Goal: Task Accomplishment & Management: Complete application form

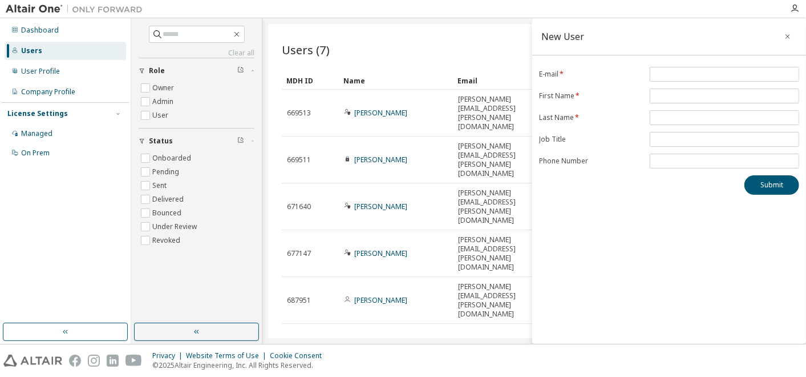
click at [590, 210] on div "New User E-mail * First Name * Last Name * Job Title Phone Number Submit" at bounding box center [670, 180] width 274 height 325
click at [782, 35] on button "button" at bounding box center [788, 36] width 18 height 18
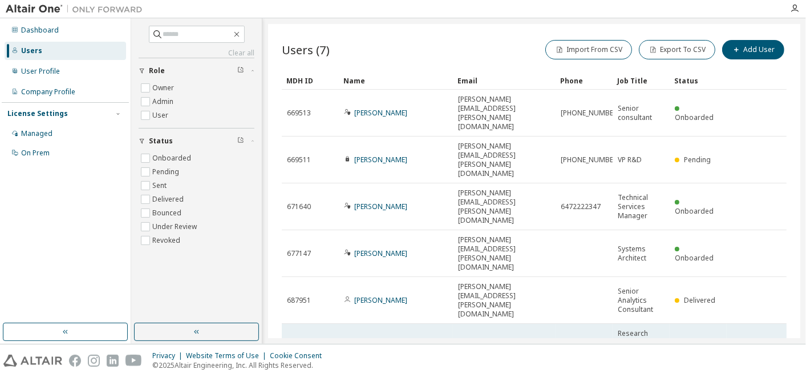
scroll to position [49, 0]
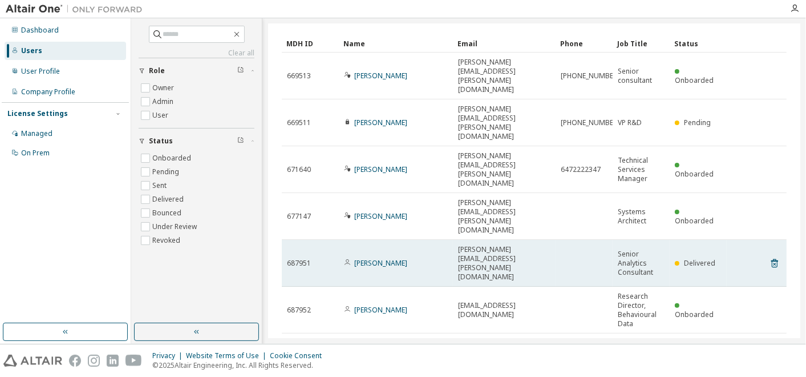
scroll to position [45, 0]
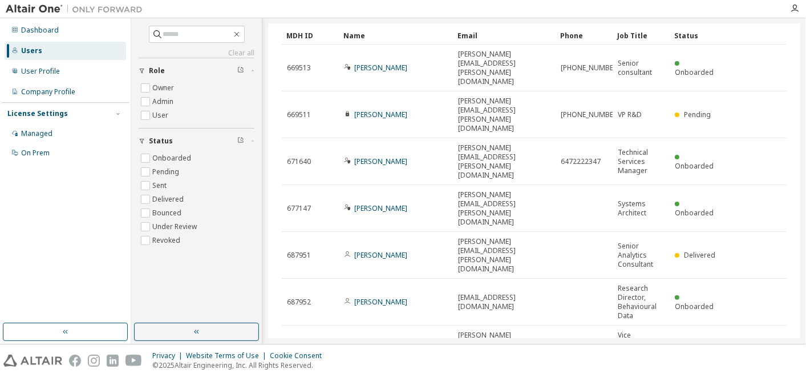
click at [600, 251] on div "20" at bounding box center [625, 248] width 91 height 14
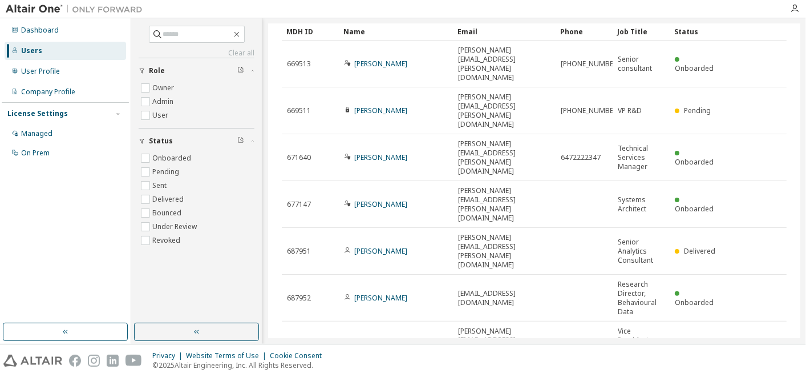
scroll to position [0, 0]
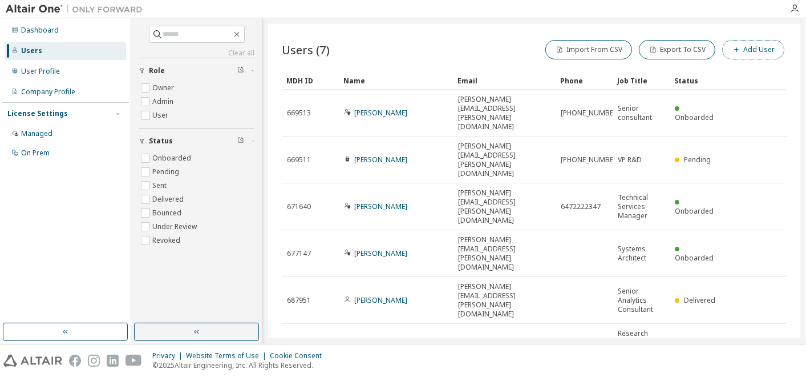
click at [736, 58] on button "Add User" at bounding box center [754, 49] width 62 height 19
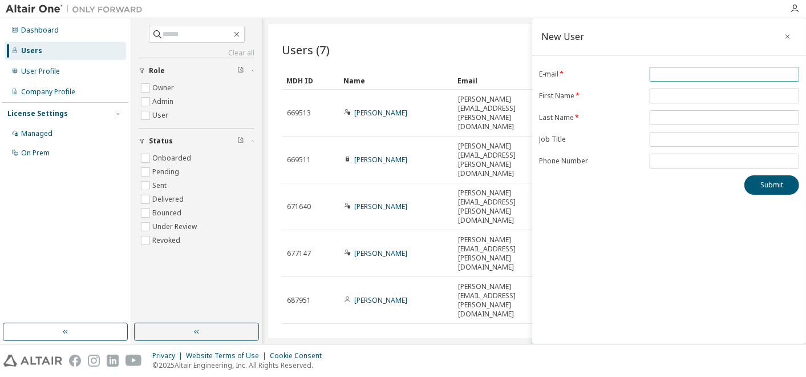
click at [717, 74] on input "email" at bounding box center [725, 74] width 144 height 9
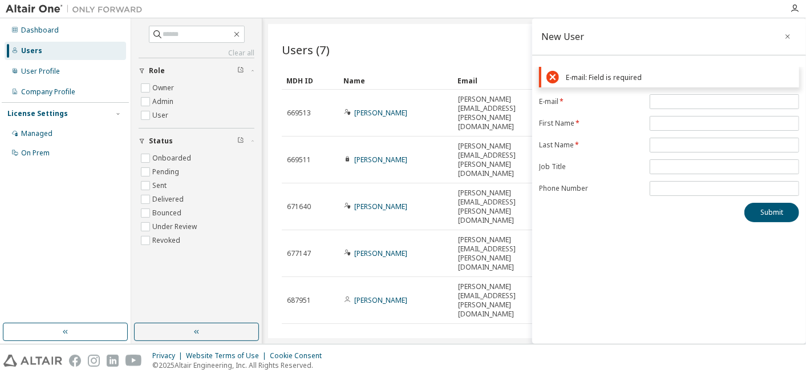
click at [623, 223] on div "New User E-mail: Field is required E-mail * First Name * Last Name * Job Title …" at bounding box center [670, 180] width 274 height 325
click at [658, 104] on input "email" at bounding box center [725, 101] width 144 height 9
paste input "**********"
drag, startPoint x: 715, startPoint y: 102, endPoint x: 609, endPoint y: 107, distance: 105.7
click at [609, 107] on form "**********" at bounding box center [669, 145] width 260 height 102
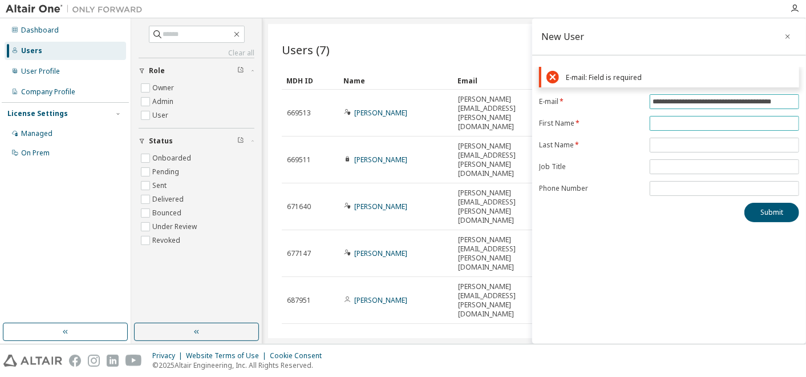
type input "**********"
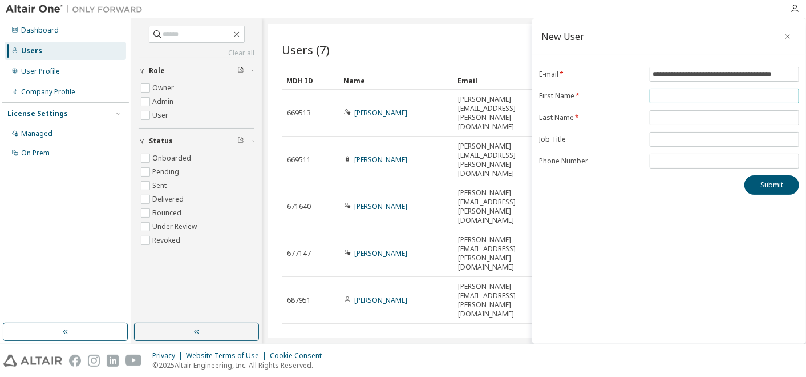
click at [652, 123] on form "**********" at bounding box center [669, 118] width 260 height 102
click at [689, 97] on input "text" at bounding box center [725, 95] width 144 height 9
paste input "**********"
type input "**********"
click at [686, 111] on span at bounding box center [725, 117] width 150 height 15
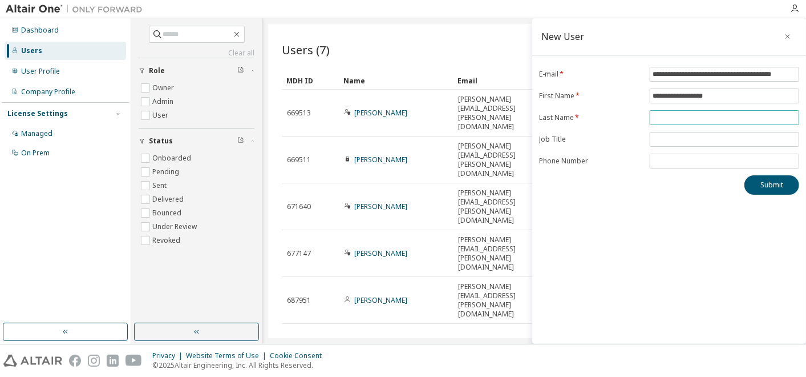
click at [678, 118] on input "text" at bounding box center [725, 117] width 144 height 9
paste input "**********"
type input "**********"
drag, startPoint x: 687, startPoint y: 95, endPoint x: 646, endPoint y: 94, distance: 41.7
click at [646, 94] on form "**********" at bounding box center [669, 118] width 260 height 102
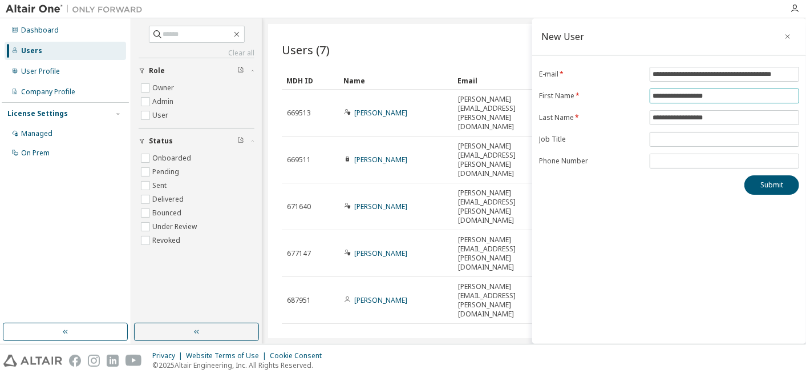
click at [730, 96] on input "**********" at bounding box center [725, 95] width 144 height 9
drag, startPoint x: 730, startPoint y: 96, endPoint x: 687, endPoint y: 94, distance: 42.9
click at [687, 94] on input "**********" at bounding box center [725, 95] width 144 height 9
type input "*********"
drag, startPoint x: 687, startPoint y: 120, endPoint x: 644, endPoint y: 114, distance: 42.7
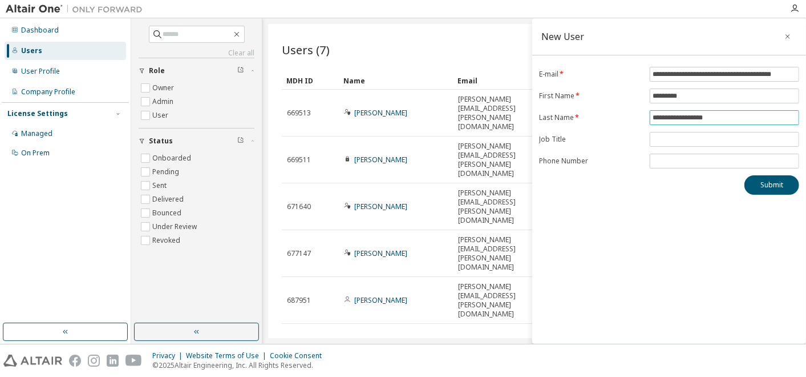
click at [644, 114] on form "**********" at bounding box center [669, 118] width 260 height 102
type input "********"
click at [664, 140] on input "text" at bounding box center [725, 139] width 144 height 9
paste input "**********"
type input "**********"
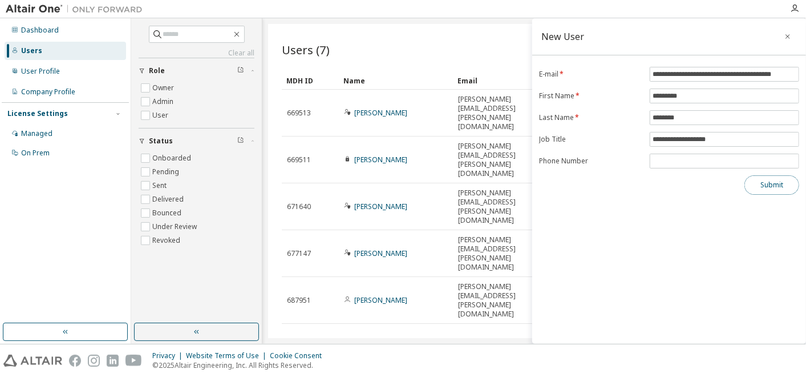
click at [769, 179] on button "Submit" at bounding box center [772, 184] width 55 height 19
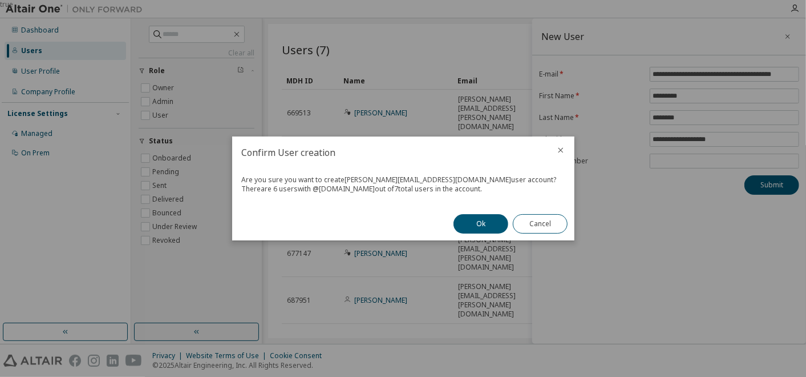
click at [465, 199] on div "Are you sure you want to create [PERSON_NAME][EMAIL_ADDRESS][DOMAIN_NAME] user …" at bounding box center [403, 187] width 342 height 39
click at [491, 220] on button "Ok" at bounding box center [481, 223] width 55 height 19
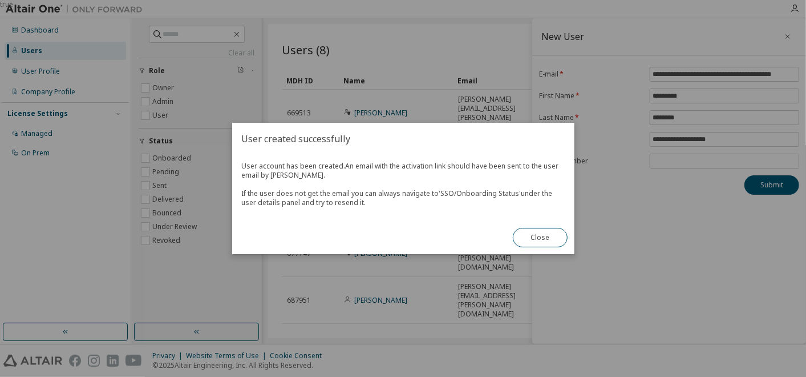
drag, startPoint x: 389, startPoint y: 204, endPoint x: 236, endPoint y: 160, distance: 159.0
click at [236, 160] on div "User account has been created. An email with the activation link should have be…" at bounding box center [403, 188] width 342 height 66
drag, startPoint x: 236, startPoint y: 160, endPoint x: 356, endPoint y: 199, distance: 125.3
copy span "User account has been created. An email with the activation link should have be…"
click at [539, 237] on button "Close" at bounding box center [540, 237] width 55 height 19
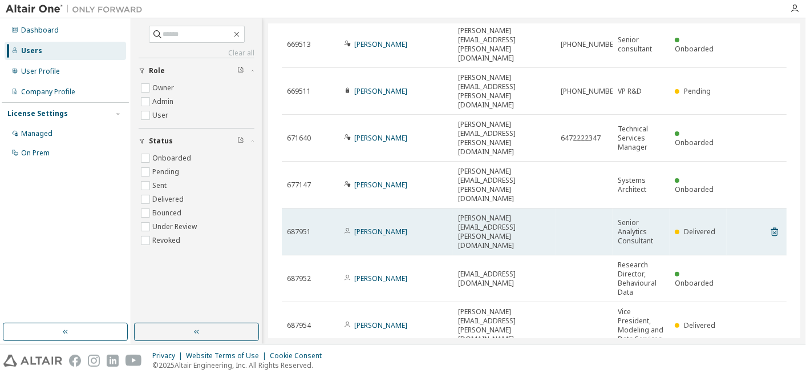
scroll to position [78, 0]
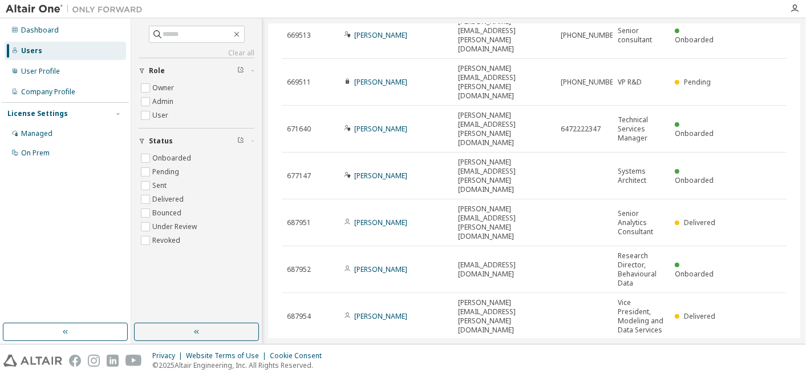
click at [391, 354] on span "[PERSON_NAME]" at bounding box center [375, 358] width 63 height 9
click at [371, 353] on link "[PERSON_NAME]" at bounding box center [380, 358] width 53 height 10
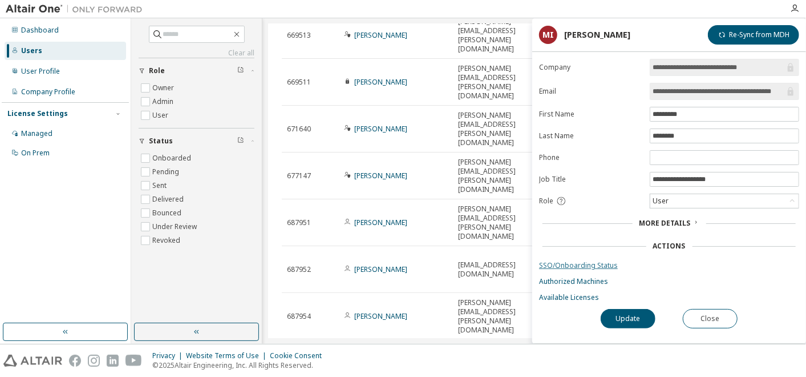
click at [593, 261] on link "SSO/Onboarding Status" at bounding box center [669, 265] width 260 height 9
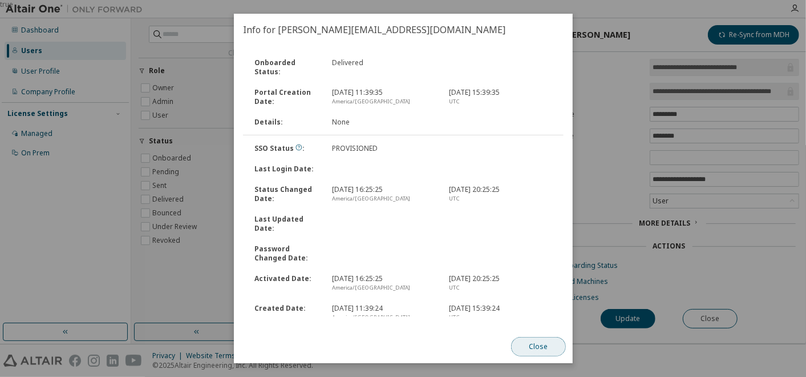
click at [537, 342] on button "Close" at bounding box center [538, 346] width 55 height 19
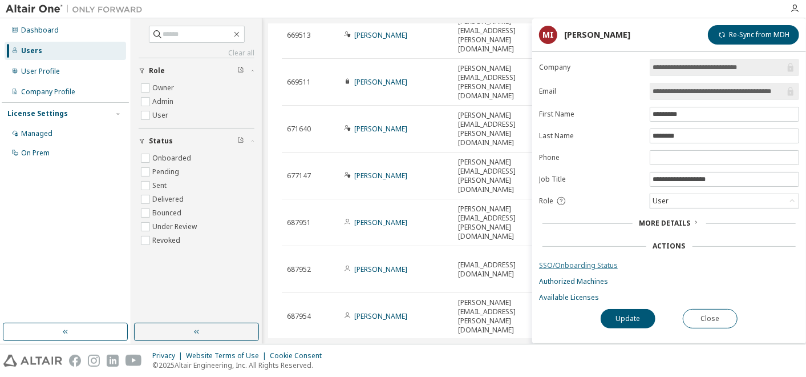
click at [579, 263] on link "SSO/Onboarding Status" at bounding box center [669, 265] width 260 height 9
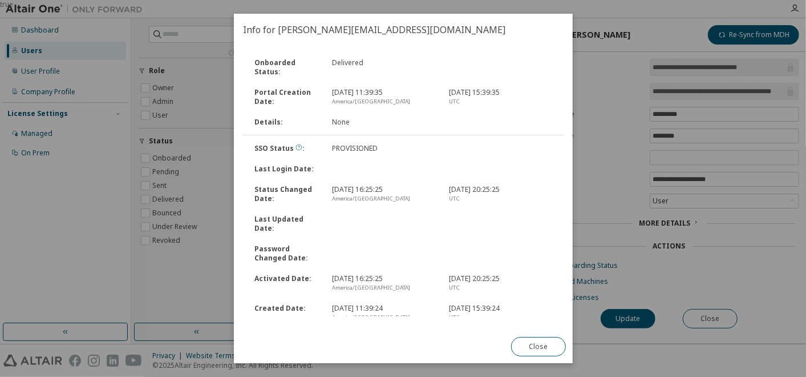
click at [296, 144] on icon at bounding box center [299, 147] width 7 height 7
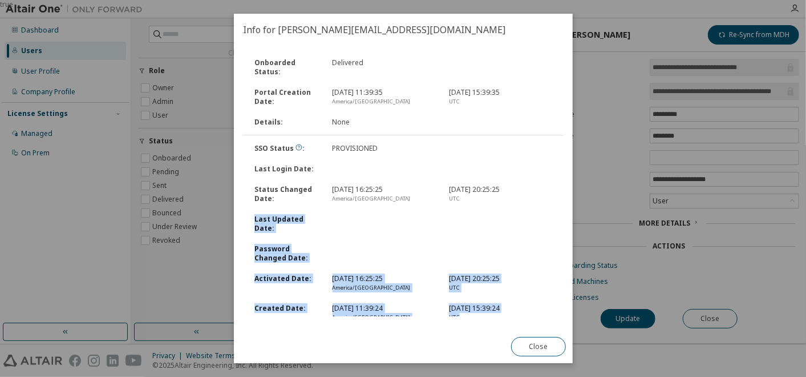
drag, startPoint x: 470, startPoint y: 305, endPoint x: 255, endPoint y: 208, distance: 235.8
click at [255, 208] on div "SSO Status : PROVISIONED Last Login Date : Status Changed Date : [DATE] 16:25:2…" at bounding box center [403, 232] width 334 height 189
click at [255, 215] on div "Last Updated Date :" at bounding box center [287, 224] width 78 height 18
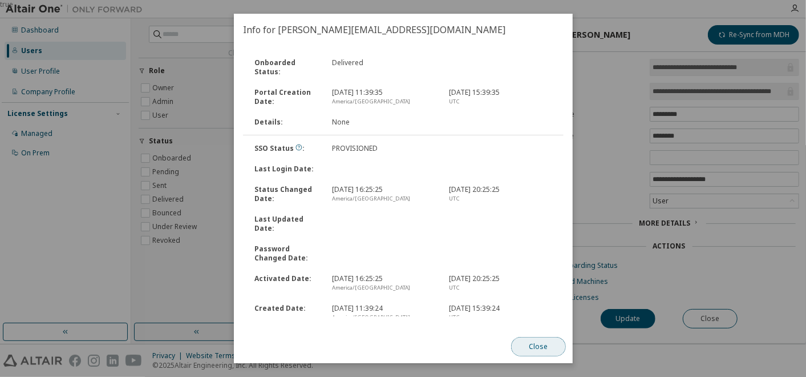
click at [543, 341] on button "Close" at bounding box center [538, 346] width 55 height 19
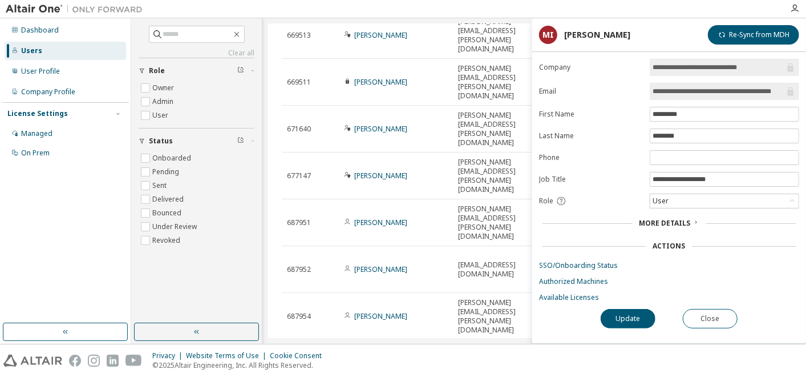
click at [650, 220] on span "More Details" at bounding box center [665, 223] width 51 height 10
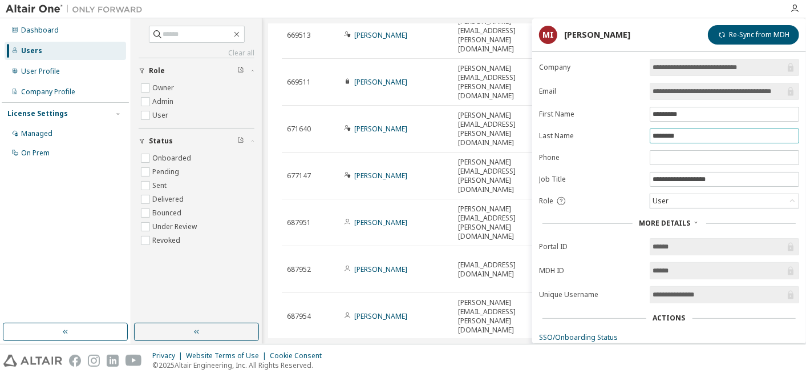
scroll to position [58, 0]
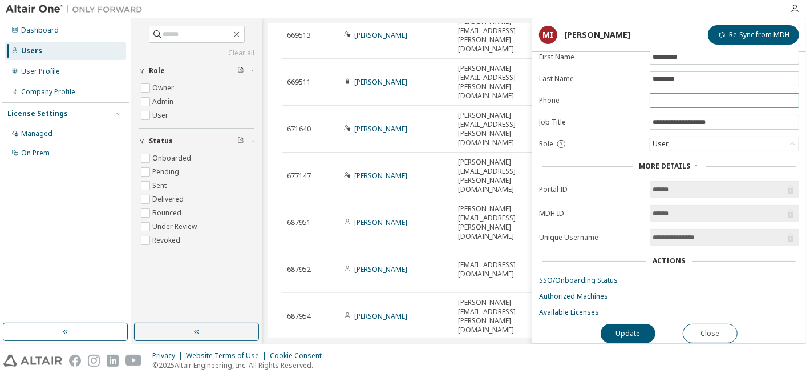
click at [667, 97] on input "text" at bounding box center [725, 100] width 144 height 9
click at [574, 276] on link "SSO/Onboarding Status" at bounding box center [669, 280] width 260 height 9
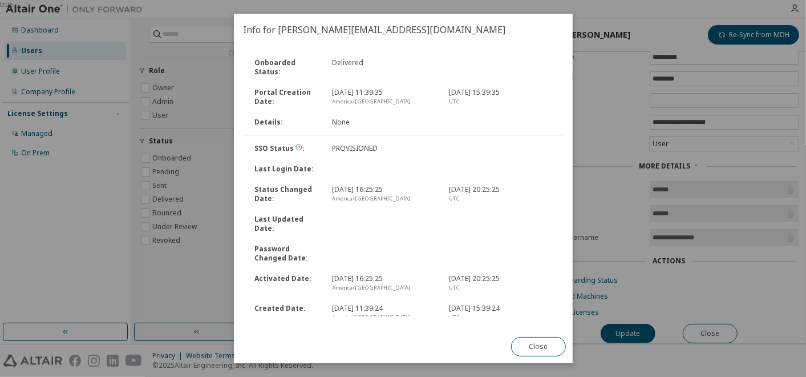
click at [297, 144] on icon at bounding box center [299, 147] width 7 height 7
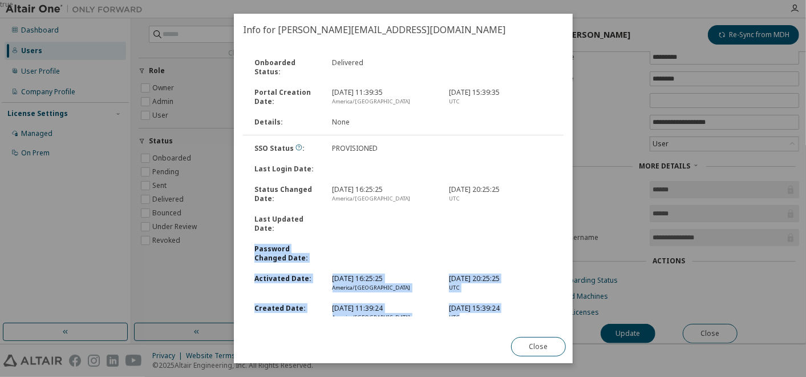
drag, startPoint x: 465, startPoint y: 305, endPoint x: 287, endPoint y: 215, distance: 200.1
click at [287, 215] on div "SSO Status : PROVISIONED Last Login Date : Status Changed Date : [DATE] 16:25:2…" at bounding box center [403, 232] width 334 height 189
click at [287, 215] on div "Last Updated Date :" at bounding box center [287, 224] width 78 height 18
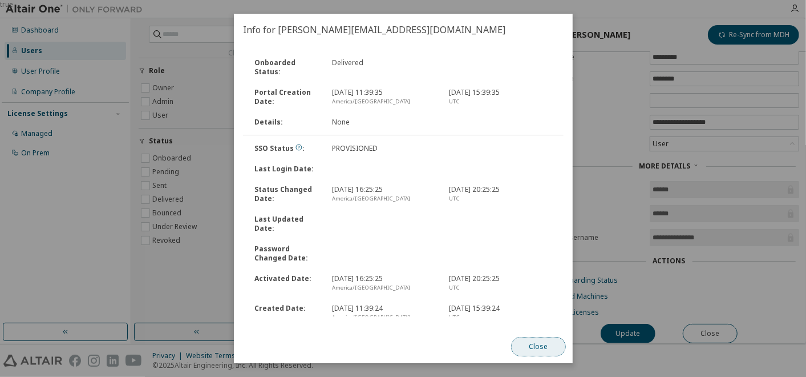
click at [547, 339] on button "Close" at bounding box center [538, 346] width 55 height 19
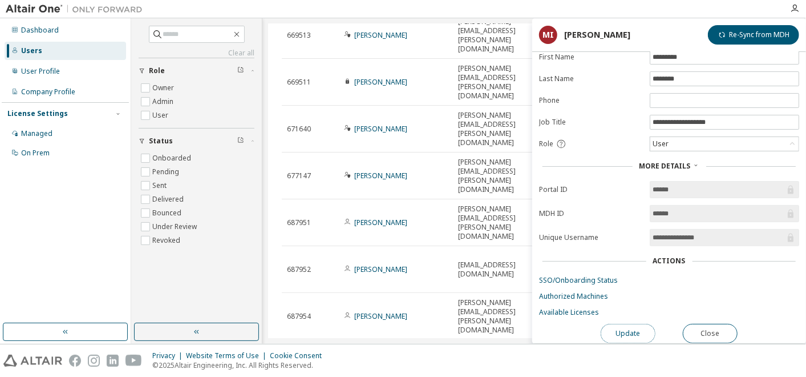
click at [635, 326] on button "Update" at bounding box center [628, 333] width 55 height 19
click at [708, 331] on button "Close" at bounding box center [710, 333] width 55 height 19
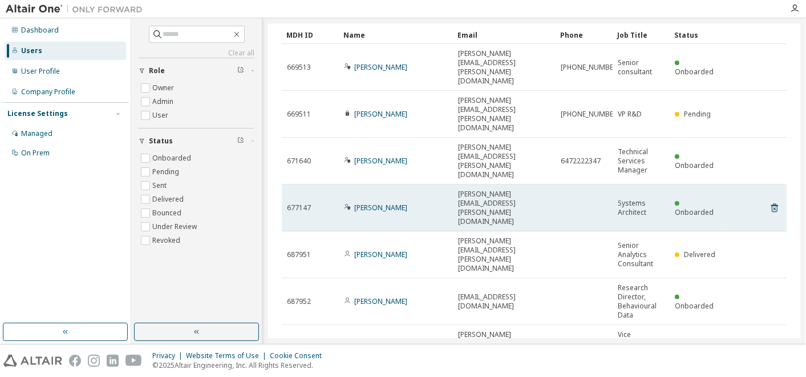
scroll to position [78, 0]
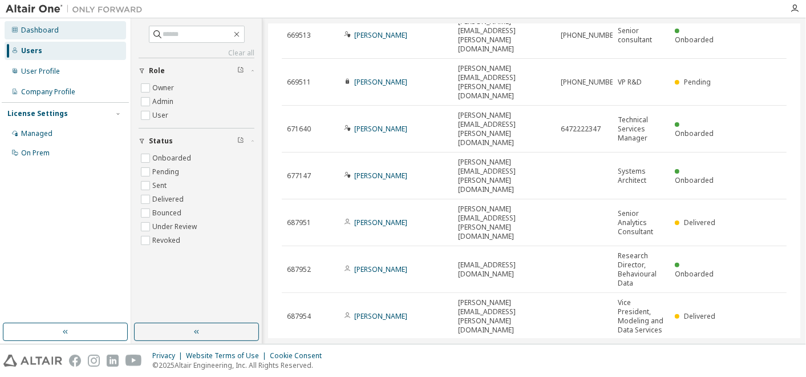
click at [46, 32] on div "Dashboard" at bounding box center [40, 30] width 38 height 9
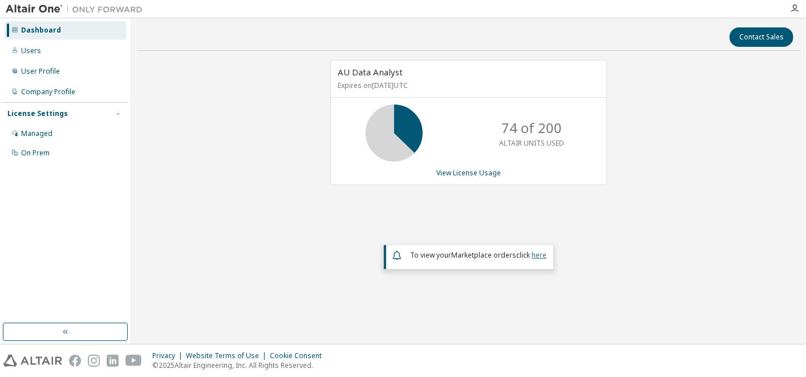
click at [537, 254] on link "here" at bounding box center [539, 255] width 15 height 10
click at [29, 48] on div "Users" at bounding box center [31, 50] width 20 height 9
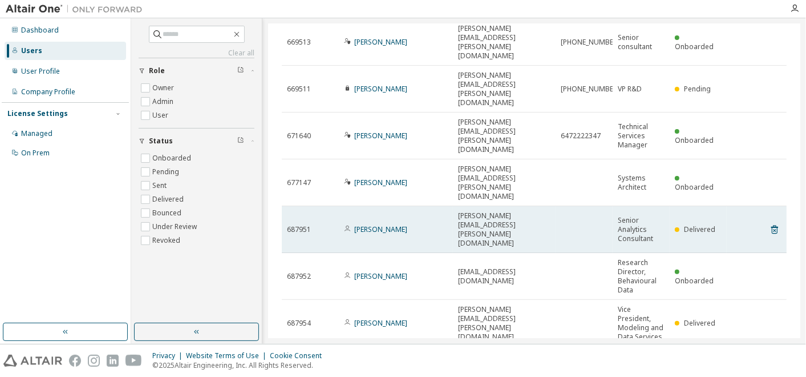
scroll to position [71, 0]
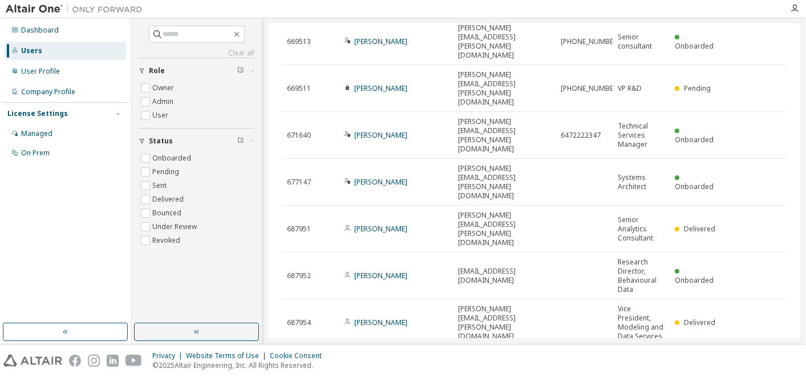
click at [387, 360] on link "[PERSON_NAME]" at bounding box center [380, 365] width 53 height 10
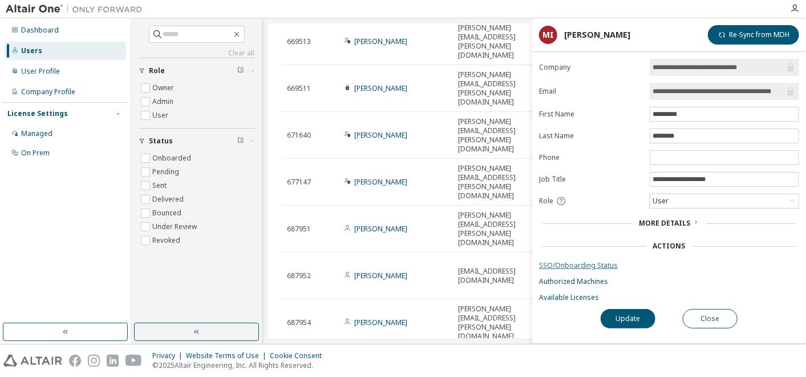
click at [577, 261] on link "SSO/Onboarding Status" at bounding box center [669, 265] width 260 height 9
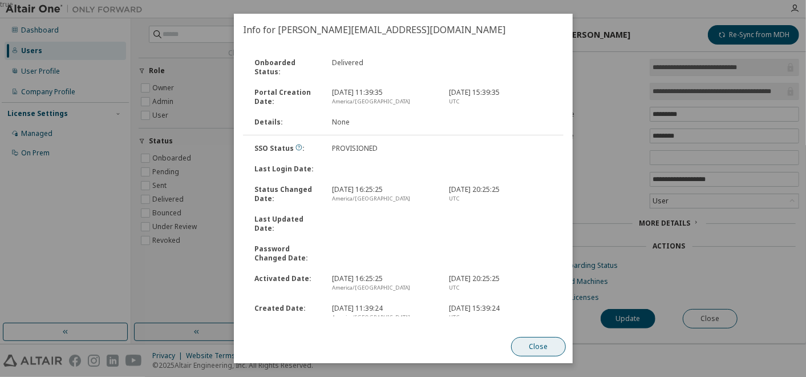
click at [530, 338] on button "Close" at bounding box center [538, 346] width 55 height 19
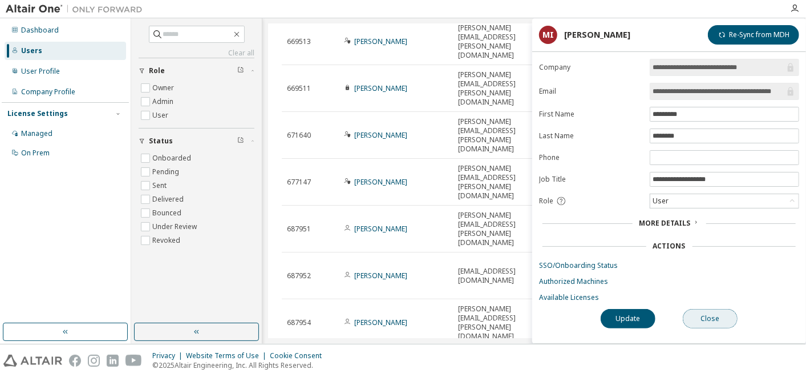
click at [707, 310] on button "Close" at bounding box center [710, 318] width 55 height 19
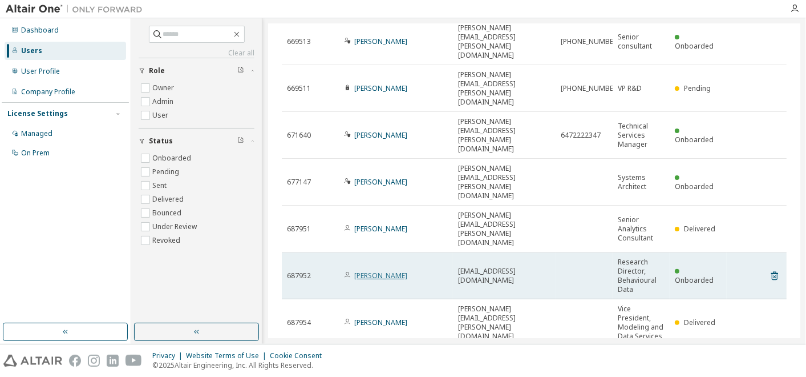
click at [372, 271] on link "[PERSON_NAME]" at bounding box center [380, 276] width 53 height 10
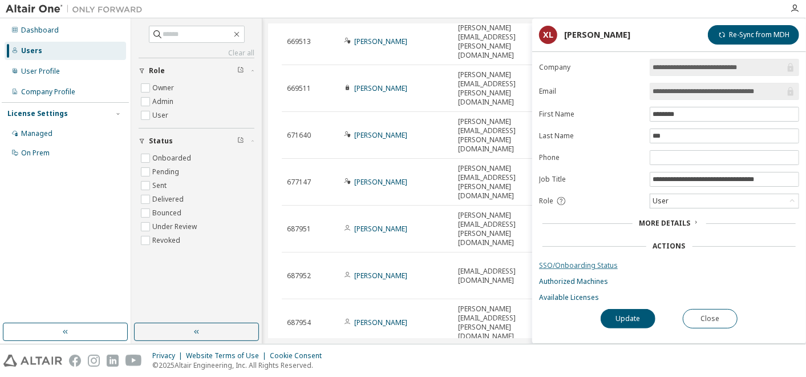
click at [608, 261] on link "SSO/Onboarding Status" at bounding box center [669, 265] width 260 height 9
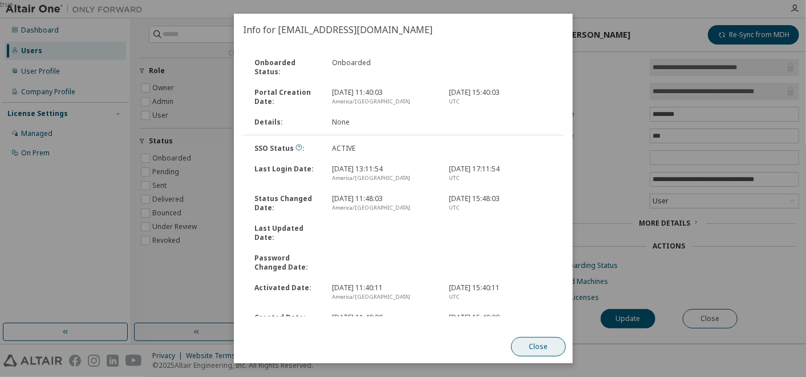
click at [543, 341] on button "Close" at bounding box center [538, 346] width 55 height 19
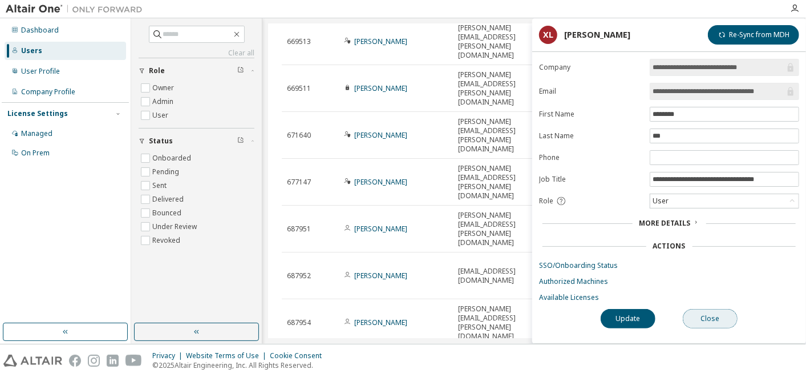
click at [691, 309] on button "Close" at bounding box center [710, 318] width 55 height 19
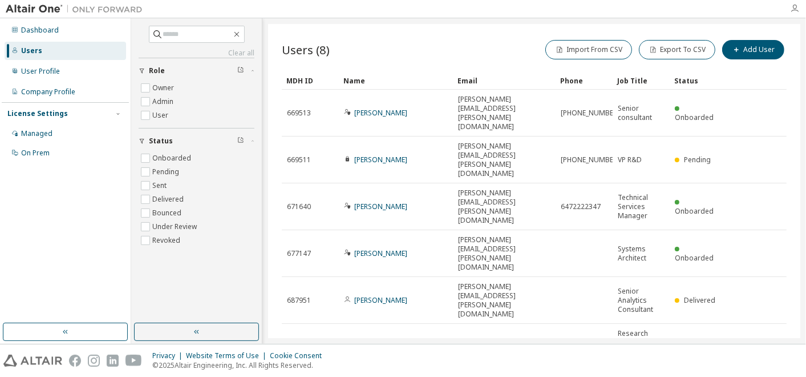
click at [792, 10] on icon "button" at bounding box center [794, 8] width 9 height 9
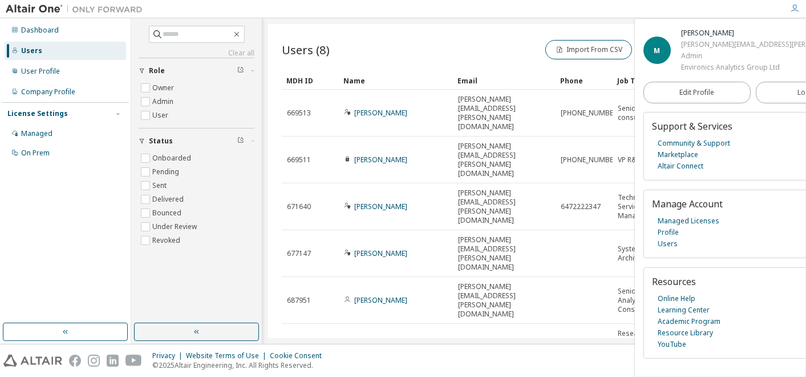
scroll to position [18, 0]
click at [668, 249] on link "Users" at bounding box center [668, 243] width 20 height 11
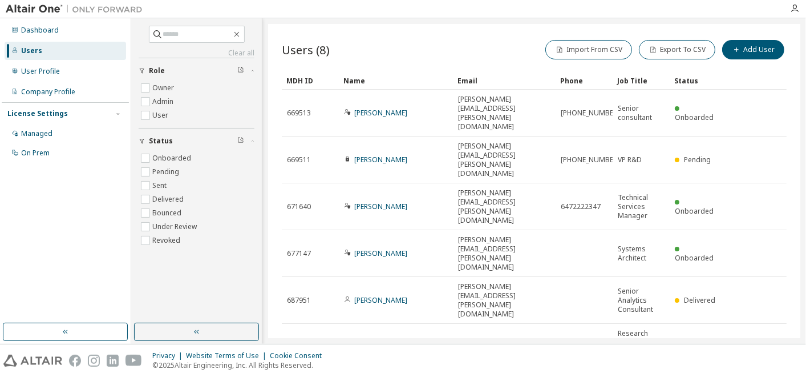
scroll to position [78, 0]
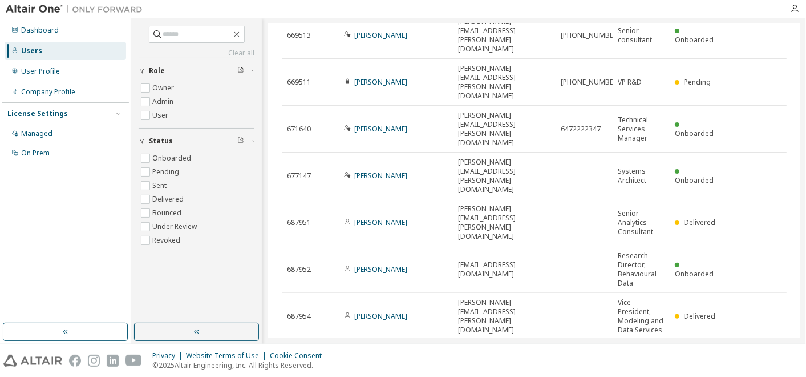
click at [384, 353] on link "[PERSON_NAME]" at bounding box center [380, 358] width 53 height 10
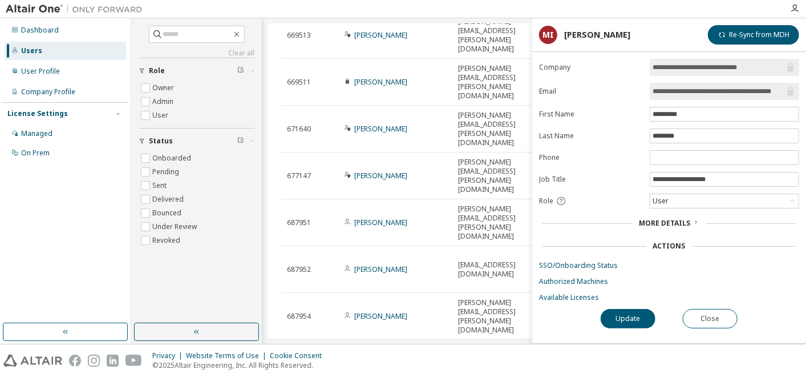
click at [662, 218] on span "More Details" at bounding box center [665, 223] width 51 height 10
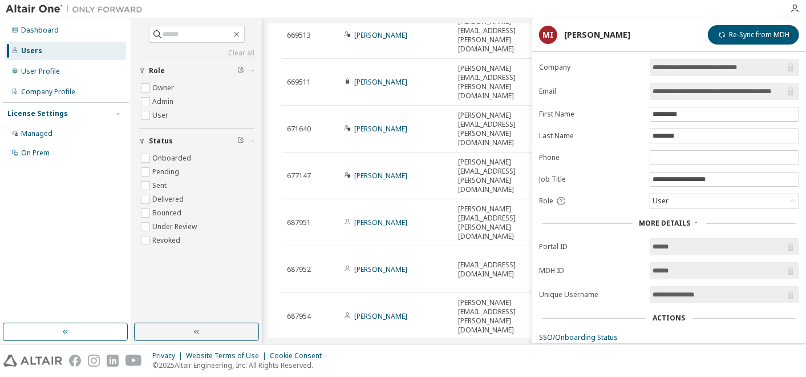
scroll to position [58, 0]
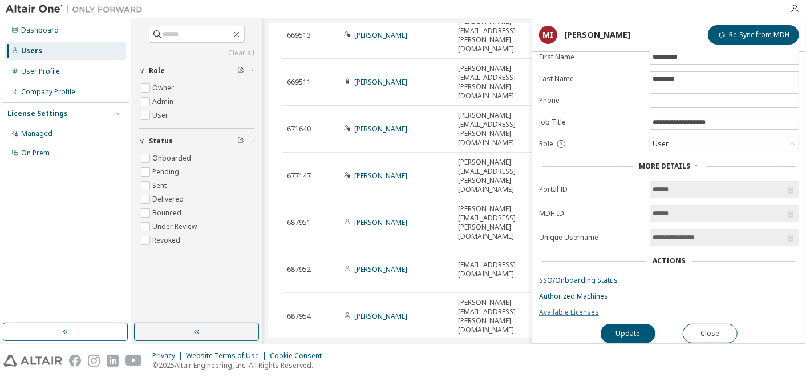
click at [563, 308] on link "Available Licenses" at bounding box center [669, 312] width 260 height 9
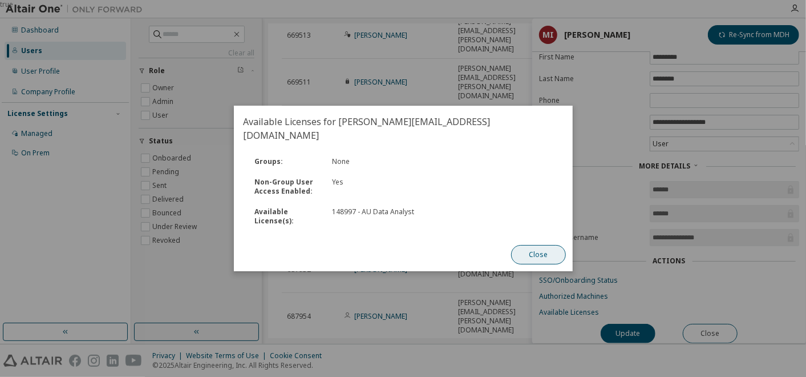
click at [546, 245] on button "Close" at bounding box center [538, 254] width 55 height 19
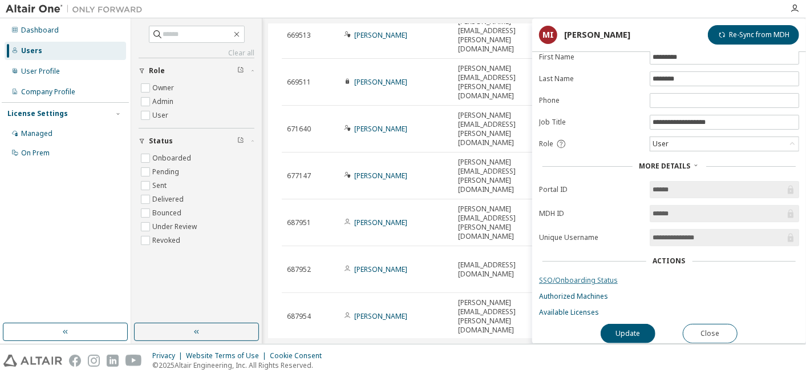
click at [566, 276] on link "SSO/Onboarding Status" at bounding box center [669, 280] width 260 height 9
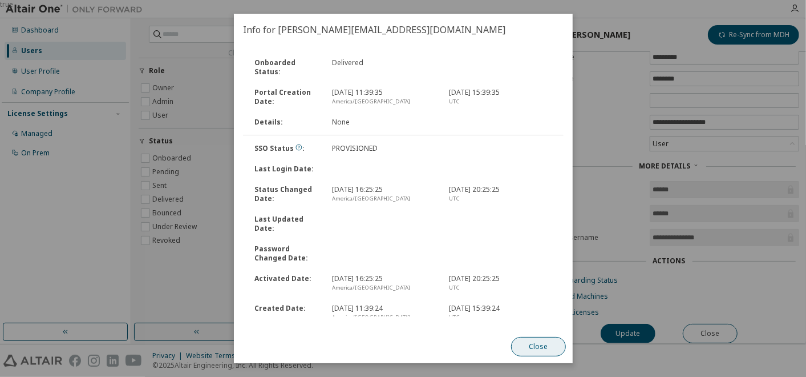
click at [544, 346] on button "Close" at bounding box center [538, 346] width 55 height 19
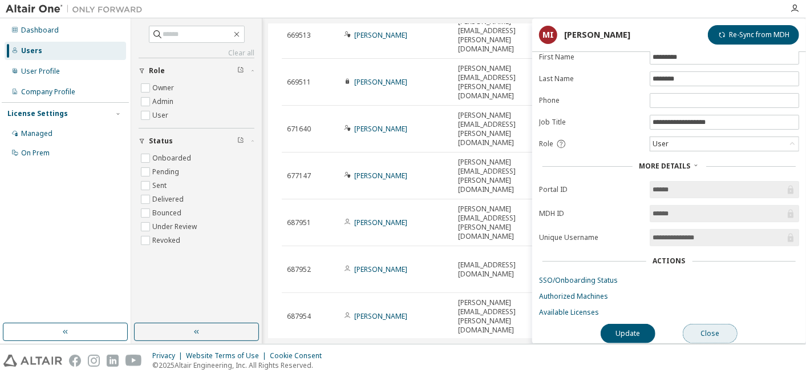
click at [719, 325] on button "Close" at bounding box center [710, 333] width 55 height 19
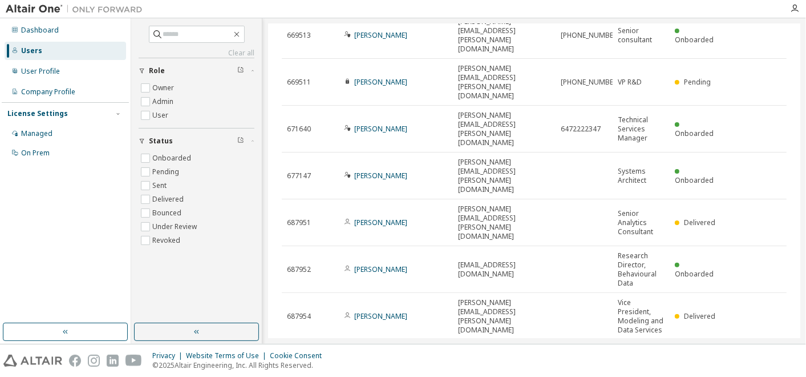
click at [397, 353] on link "[PERSON_NAME]" at bounding box center [380, 358] width 53 height 10
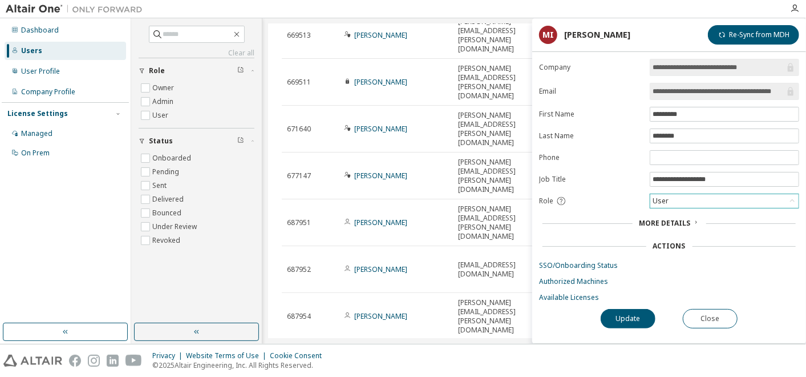
click at [676, 194] on div "User" at bounding box center [725, 201] width 148 height 14
click at [717, 316] on button "Close" at bounding box center [710, 318] width 55 height 19
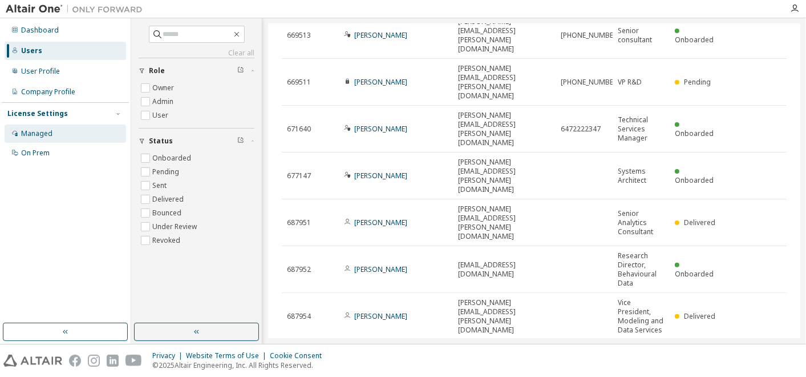
click at [43, 138] on div "Managed" at bounding box center [66, 133] width 122 height 18
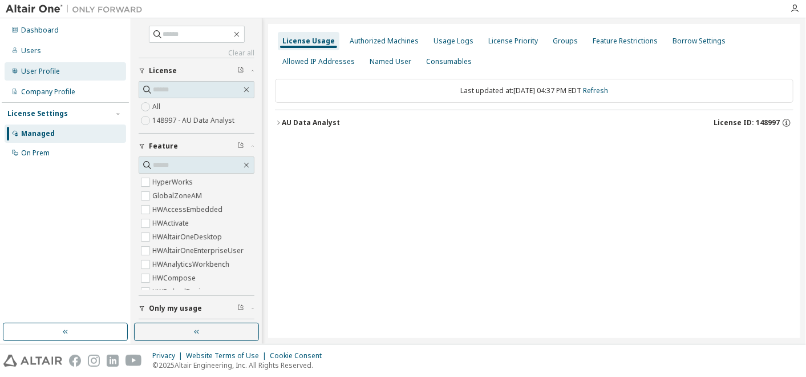
click at [35, 71] on div "User Profile" at bounding box center [40, 71] width 39 height 9
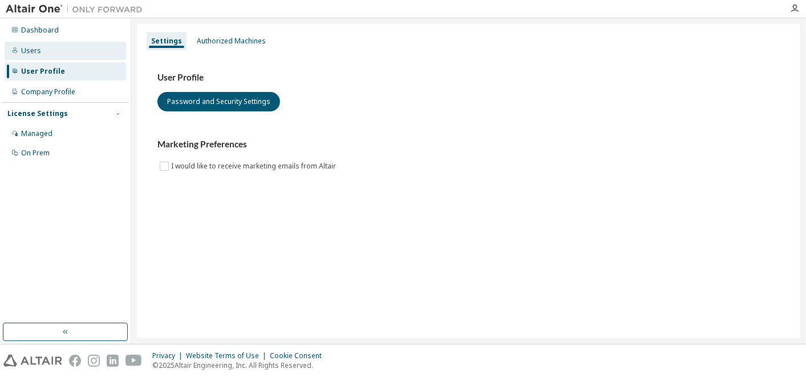
click at [37, 48] on div "Users" at bounding box center [31, 50] width 20 height 9
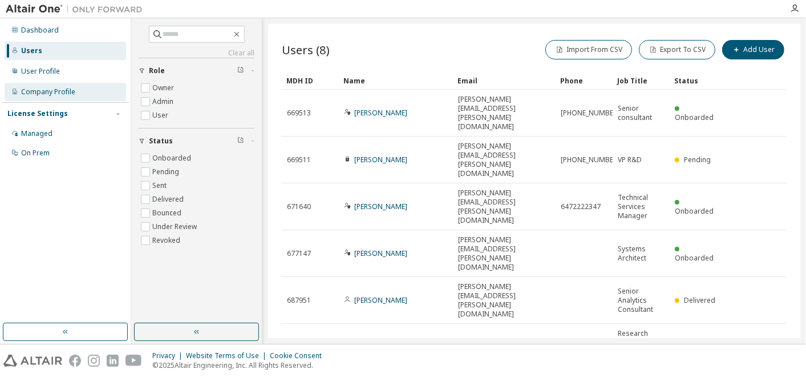
click at [60, 84] on div "Company Profile" at bounding box center [66, 92] width 122 height 18
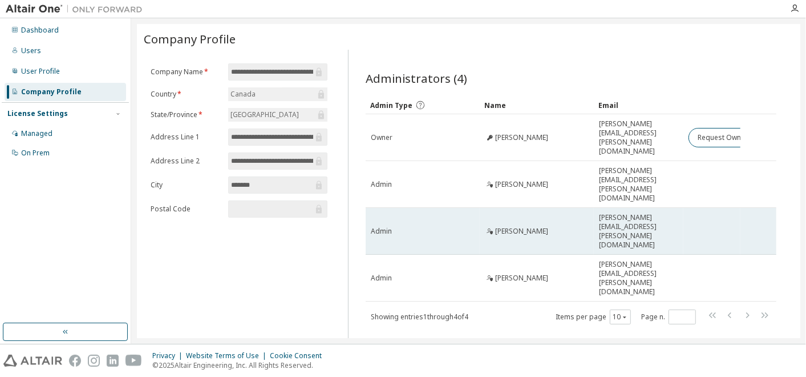
click at [383, 227] on span "Admin" at bounding box center [381, 231] width 21 height 9
click at [509, 227] on span "[PERSON_NAME]" at bounding box center [521, 231] width 53 height 9
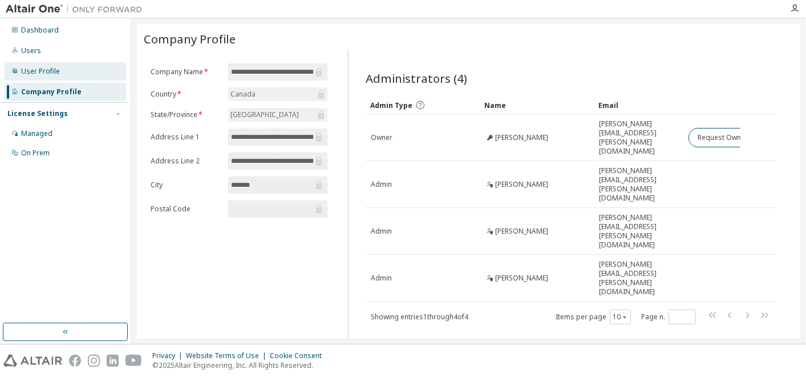
click at [71, 73] on div "User Profile" at bounding box center [66, 71] width 122 height 18
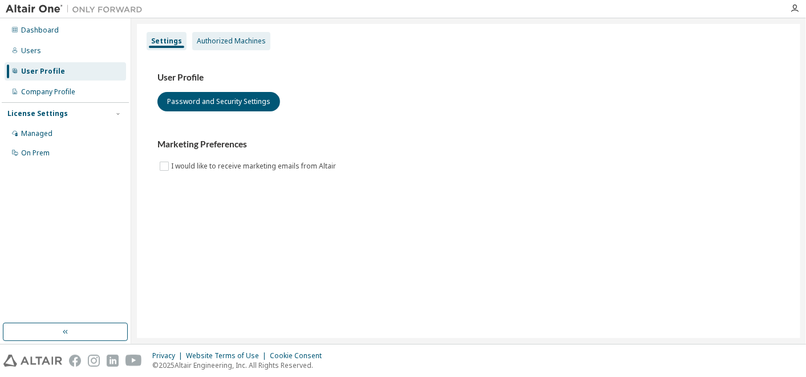
click at [216, 38] on div "Authorized Machines" at bounding box center [231, 41] width 69 height 9
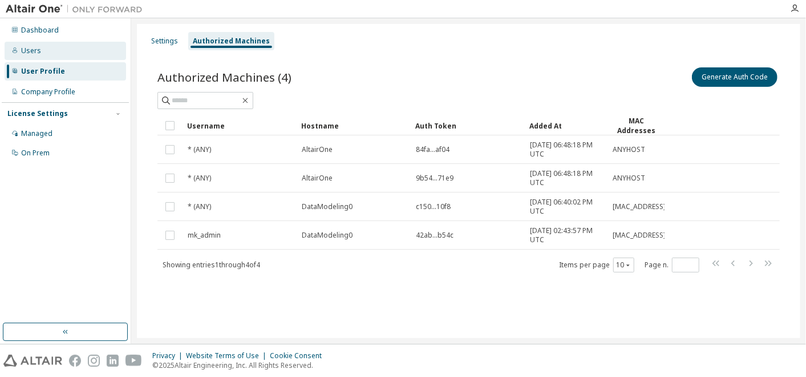
click at [53, 51] on div "Users" at bounding box center [66, 51] width 122 height 18
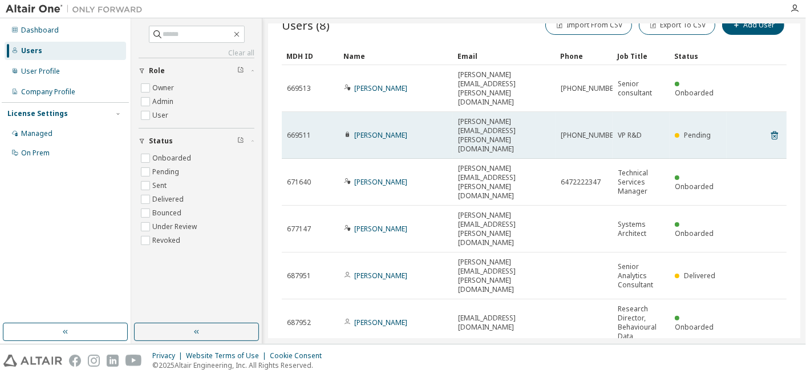
scroll to position [78, 0]
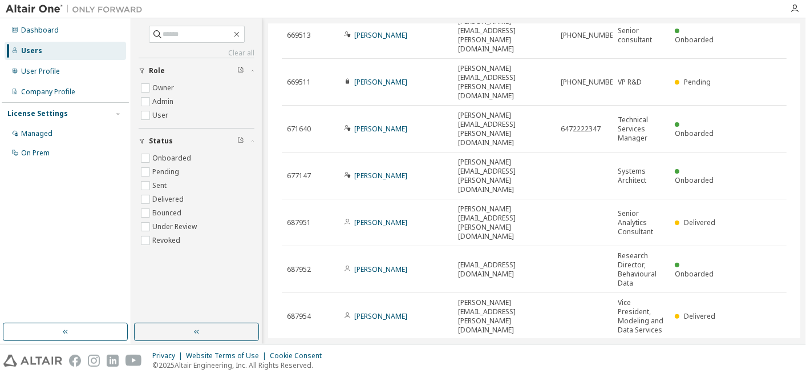
click at [408, 353] on link "[PERSON_NAME]" at bounding box center [380, 358] width 53 height 10
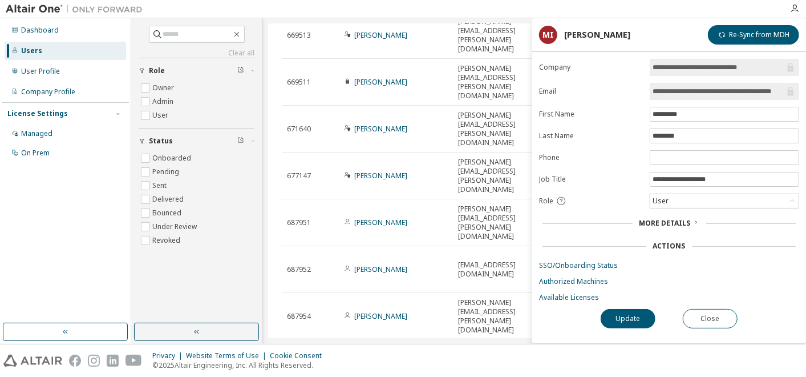
click at [655, 218] on span "More Details" at bounding box center [665, 223] width 51 height 10
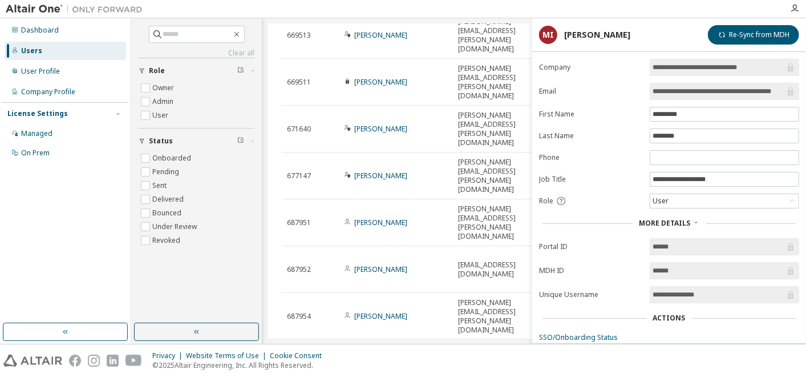
scroll to position [58, 0]
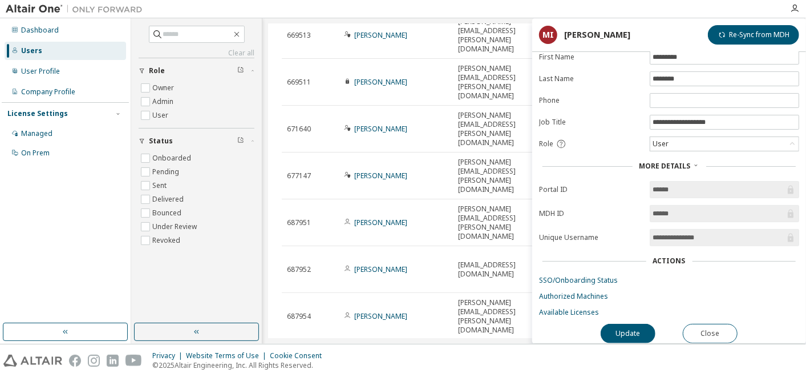
click at [668, 256] on div "Actions" at bounding box center [670, 260] width 33 height 9
click at [559, 276] on link "SSO/Onboarding Status" at bounding box center [669, 280] width 260 height 9
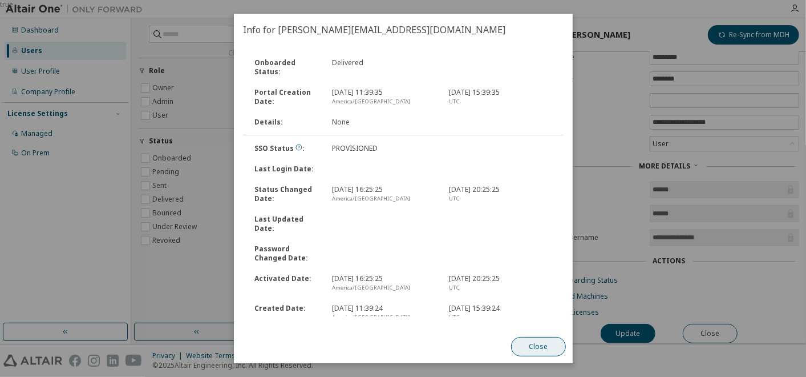
click at [540, 337] on button "Close" at bounding box center [538, 346] width 55 height 19
